Goal: Find specific page/section: Find specific page/section

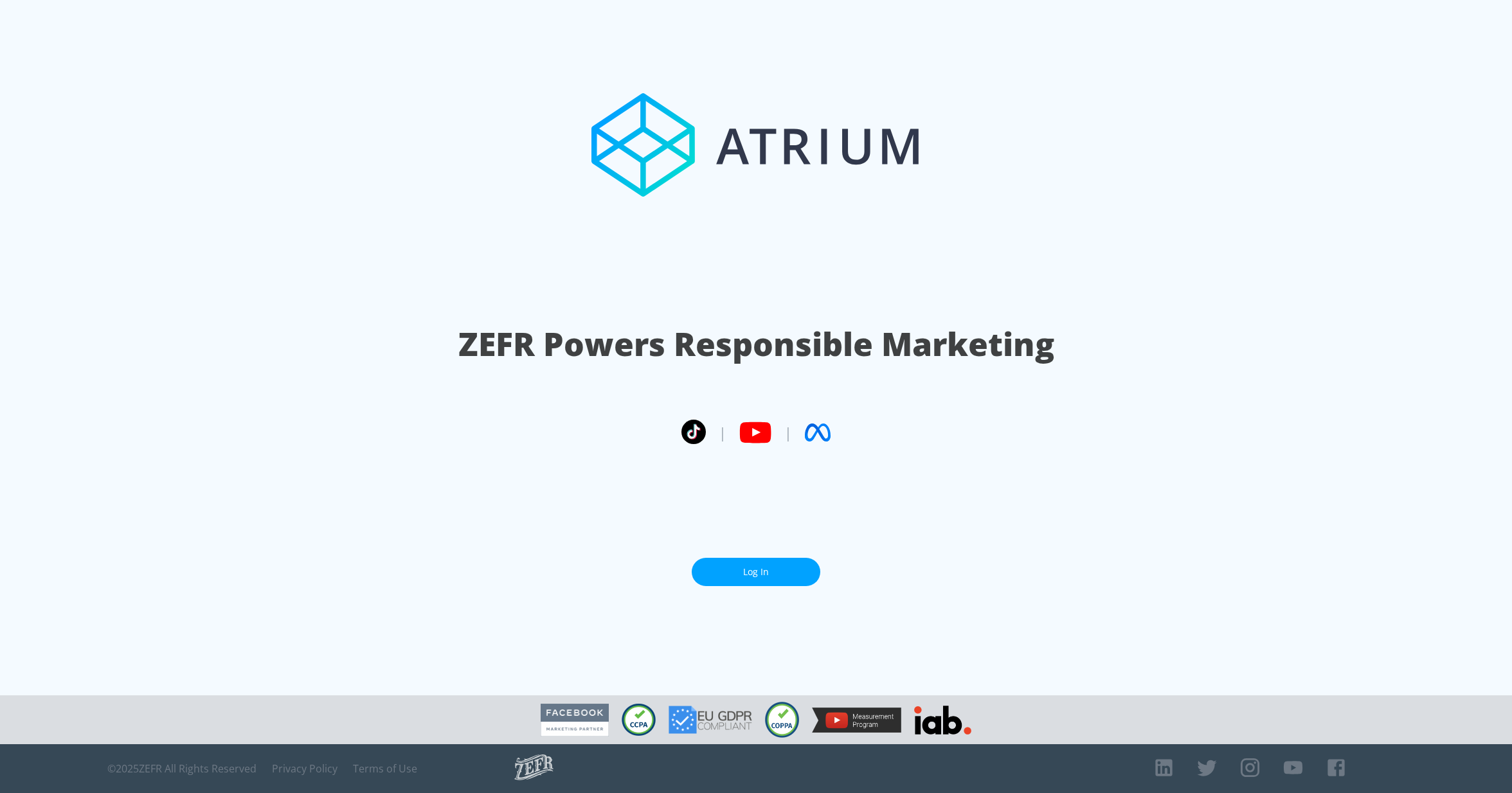
click at [772, 566] on link "Log In" at bounding box center [756, 572] width 129 height 29
